Goal: Task Accomplishment & Management: Use online tool/utility

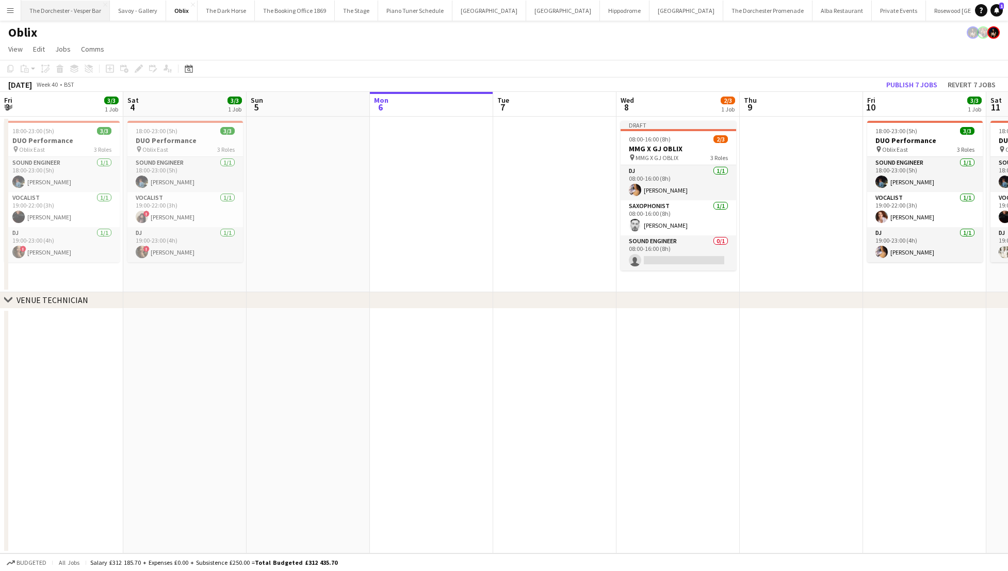
scroll to position [0, 247]
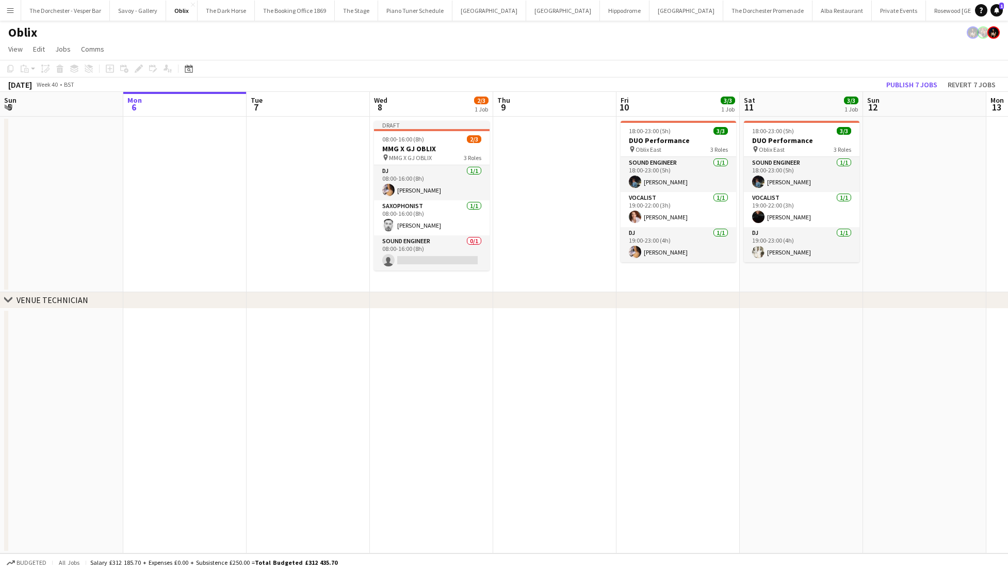
click at [15, 8] on button "Menu" at bounding box center [10, 10] width 21 height 21
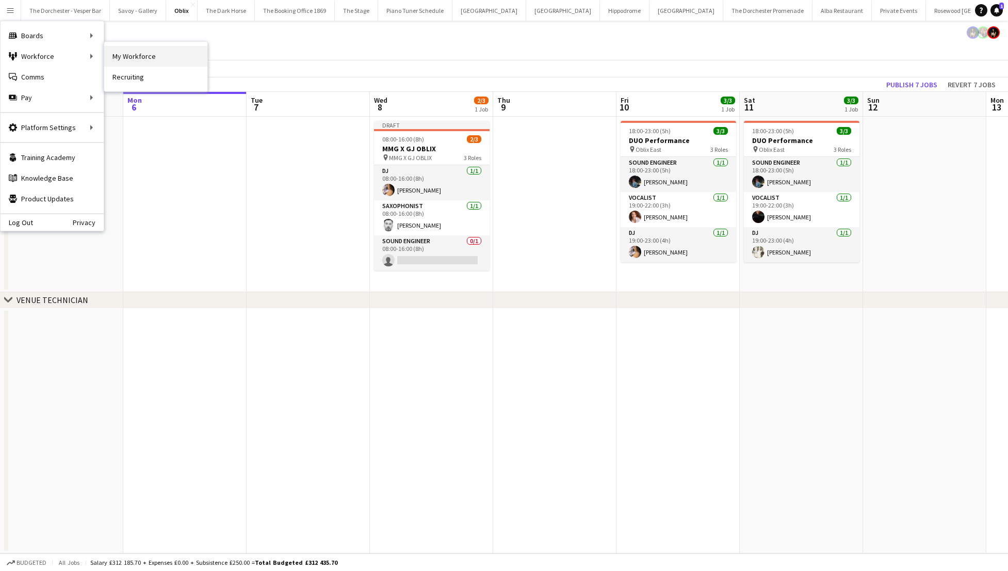
click at [147, 64] on link "My Workforce" at bounding box center [155, 56] width 103 height 21
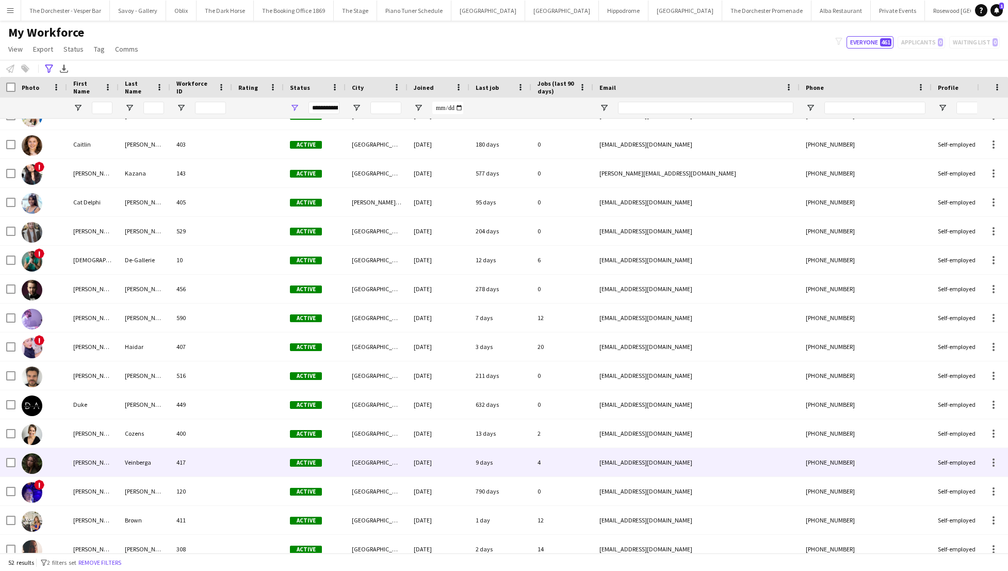
scroll to position [327, 0]
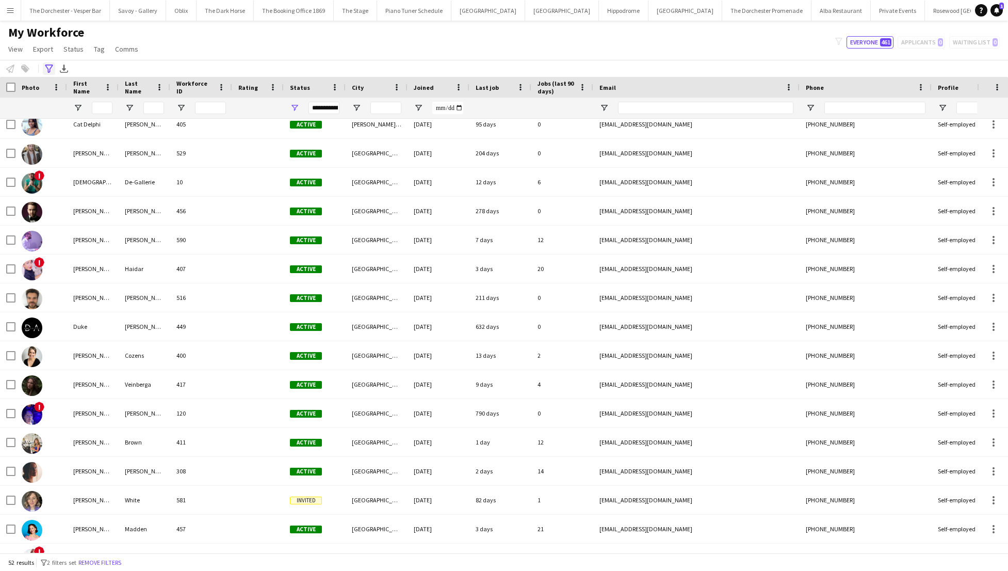
click at [45, 65] on icon "Advanced filters" at bounding box center [49, 69] width 8 height 8
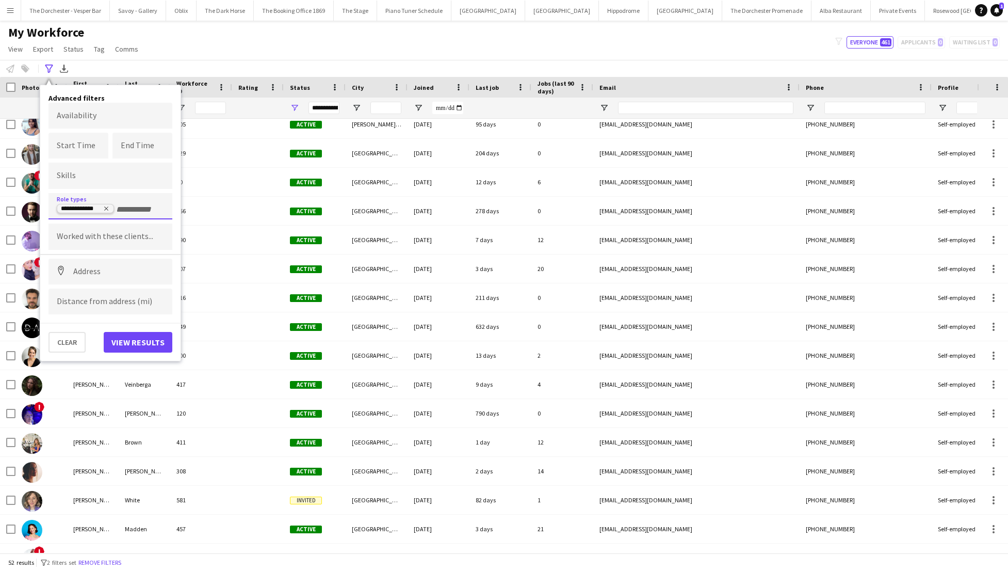
click at [106, 208] on icon "Remove tag" at bounding box center [106, 208] width 6 height 6
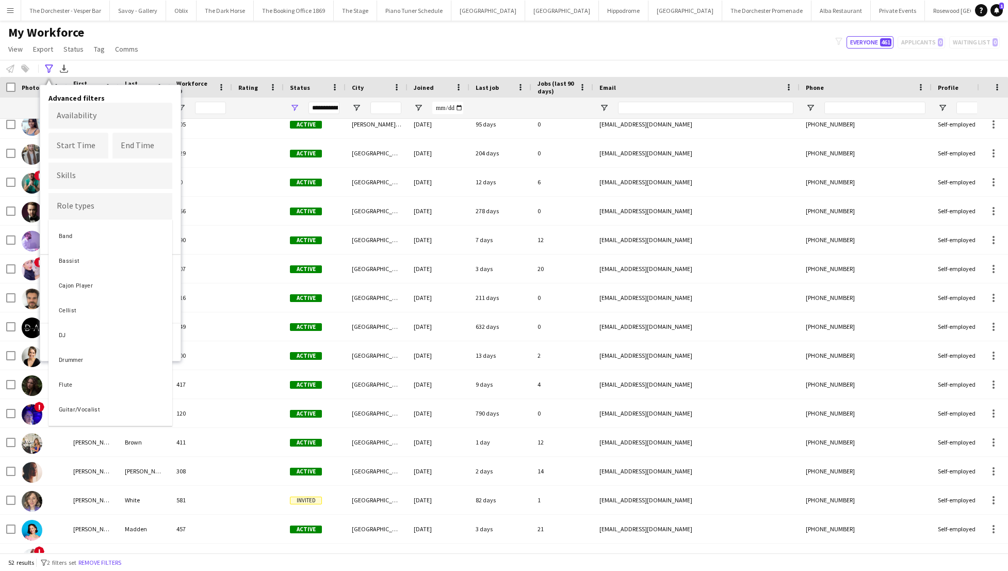
click at [76, 182] on div at bounding box center [504, 285] width 1008 height 571
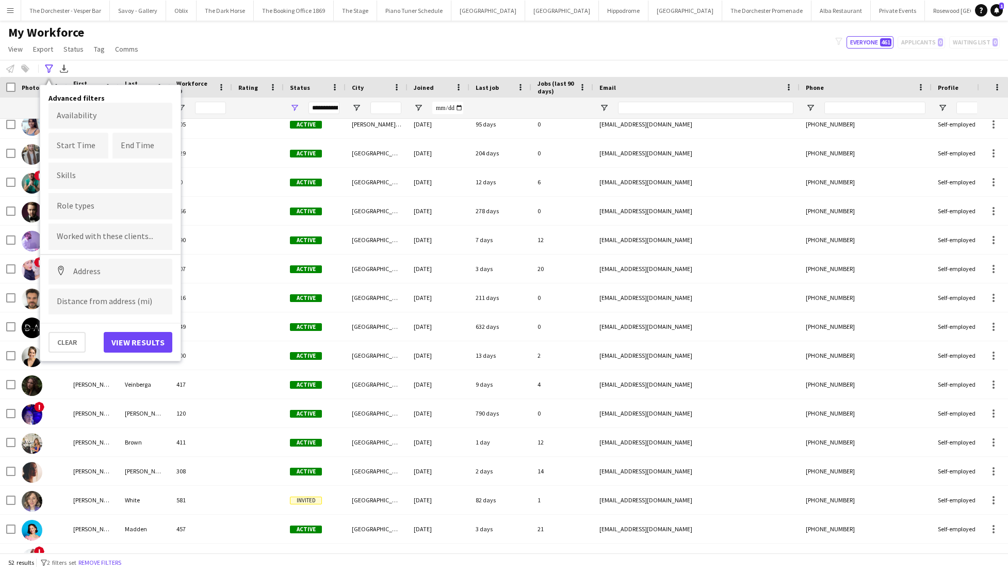
click at [80, 182] on div at bounding box center [111, 176] width 124 height 26
click at [86, 212] on div at bounding box center [111, 206] width 124 height 26
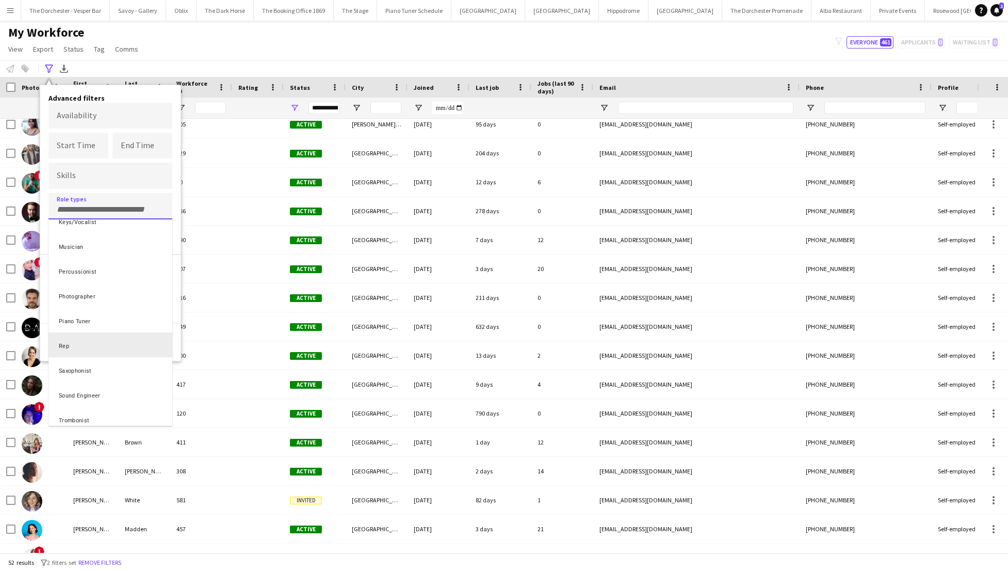
scroll to position [341, 0]
click at [114, 345] on div "Sound Engineer" at bounding box center [111, 340] width 124 height 25
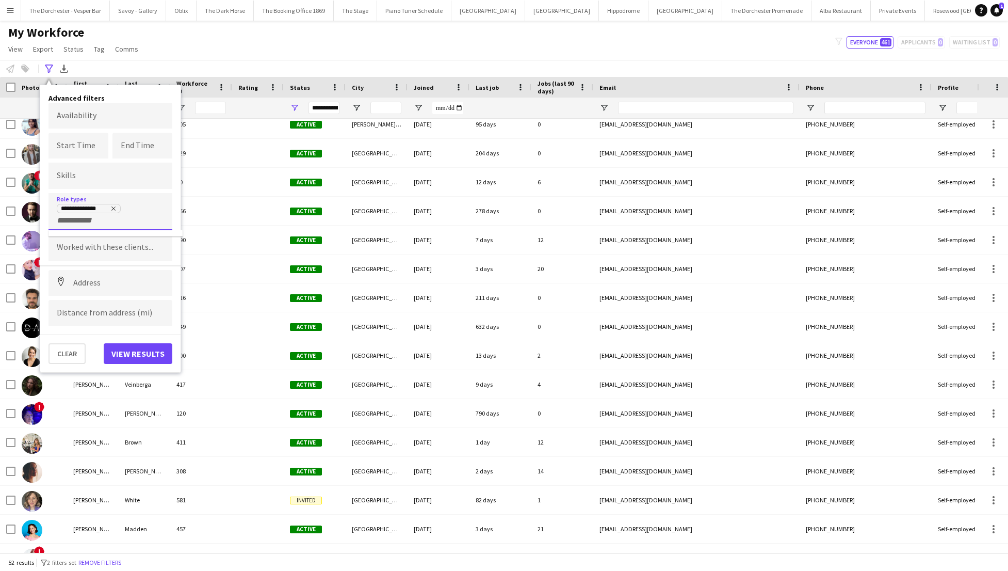
scroll to position [0, 0]
click at [135, 351] on button "View results" at bounding box center [138, 353] width 69 height 21
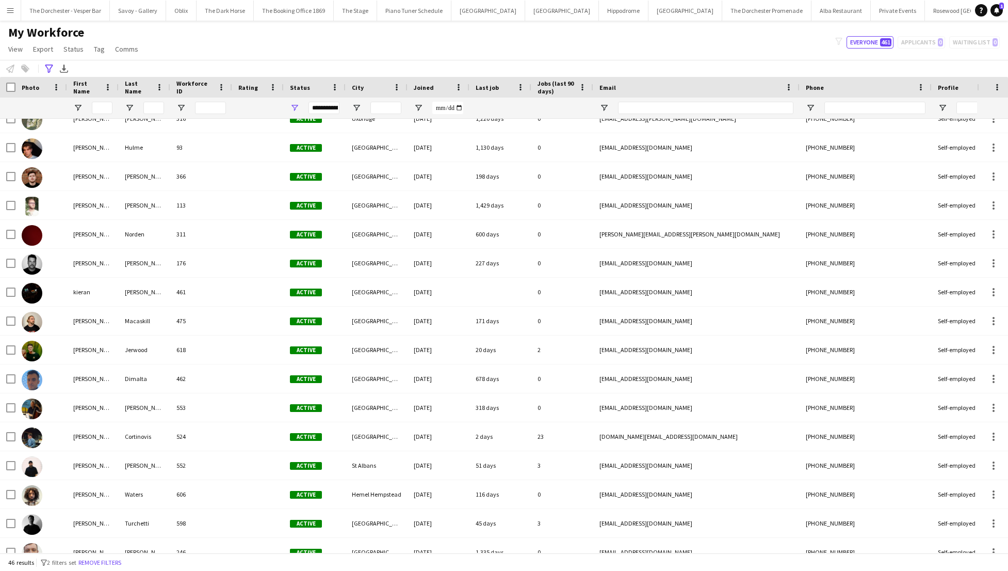
scroll to position [449, 0]
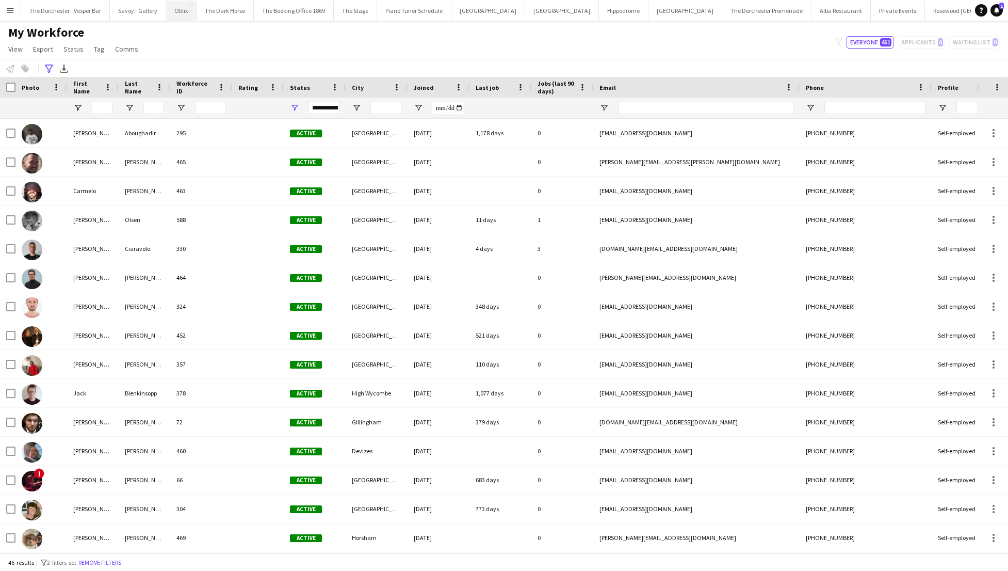
click at [175, 12] on button "Oblix Close" at bounding box center [181, 11] width 30 height 20
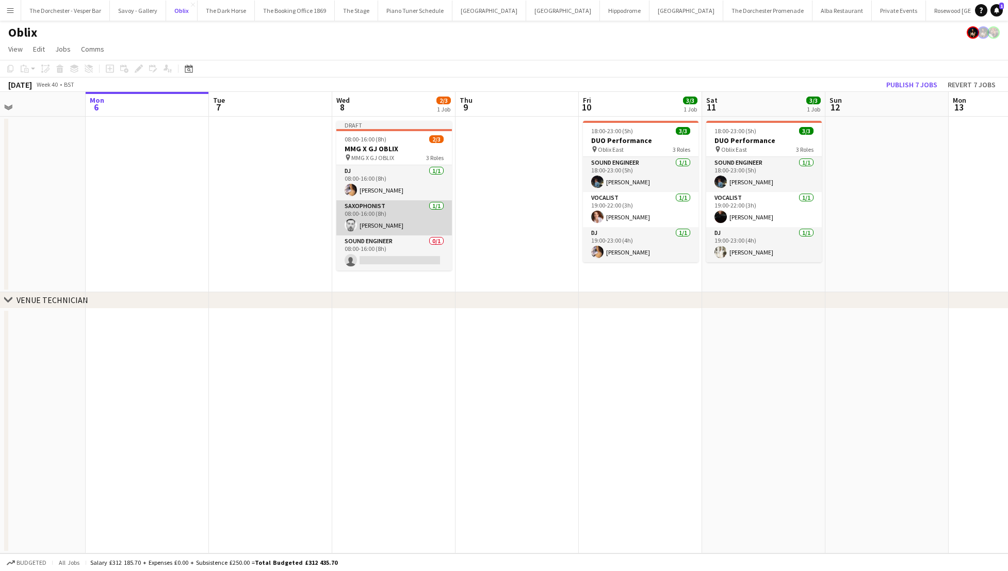
scroll to position [0, 246]
